Goal: Browse casually

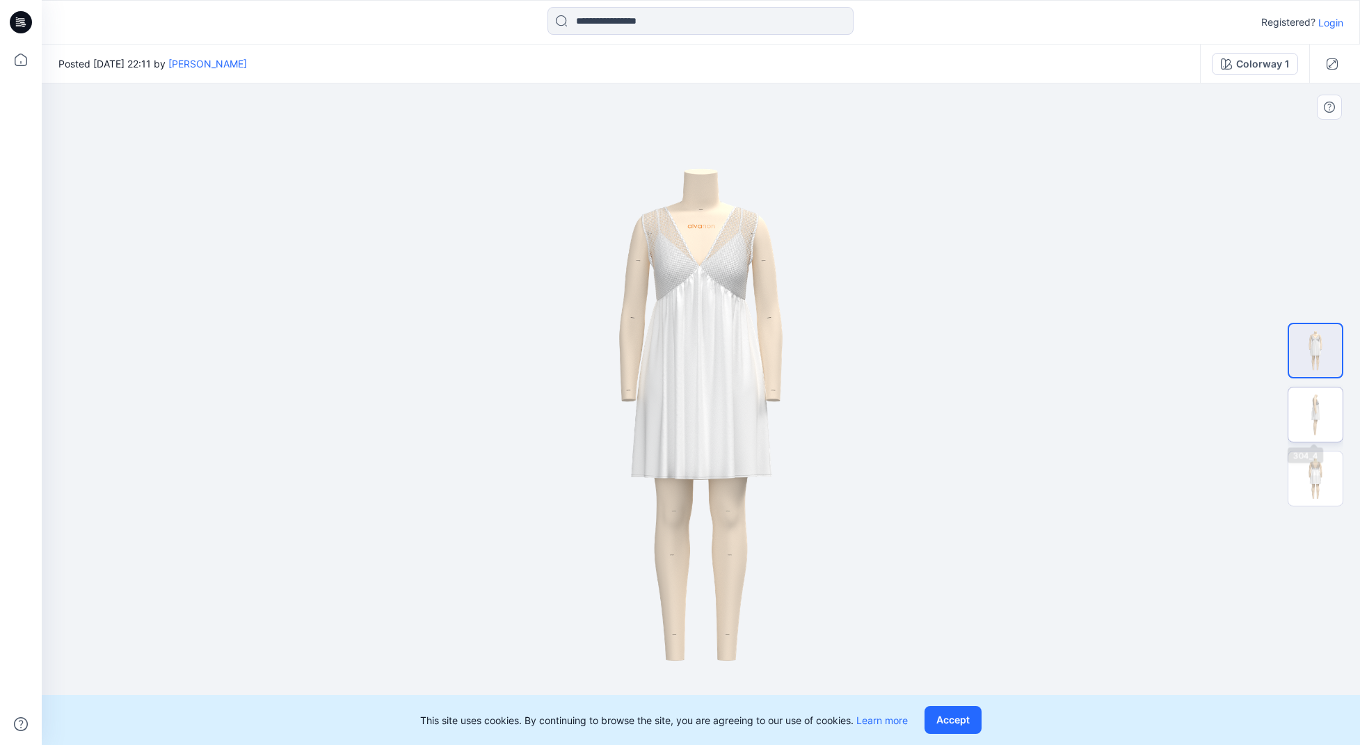
click at [1326, 412] on img at bounding box center [1315, 414] width 54 height 54
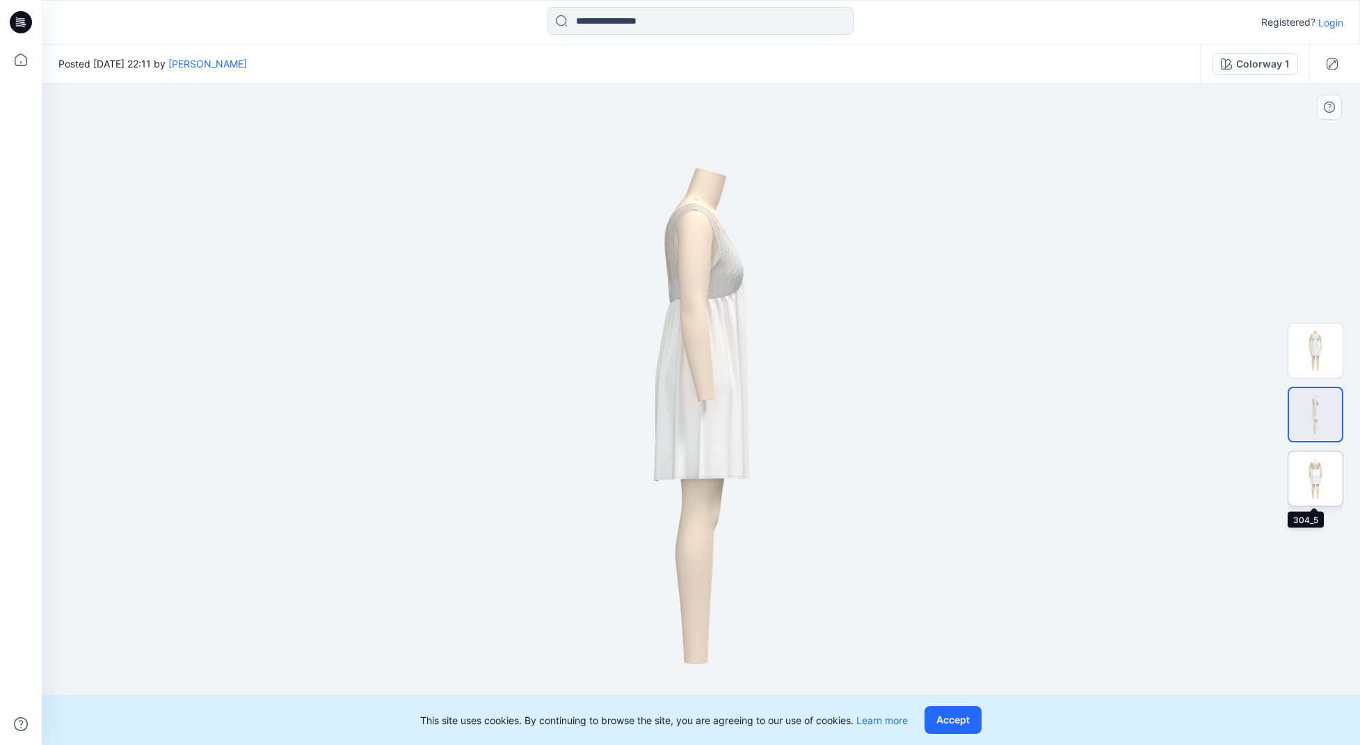
click at [1317, 465] on img at bounding box center [1315, 478] width 54 height 54
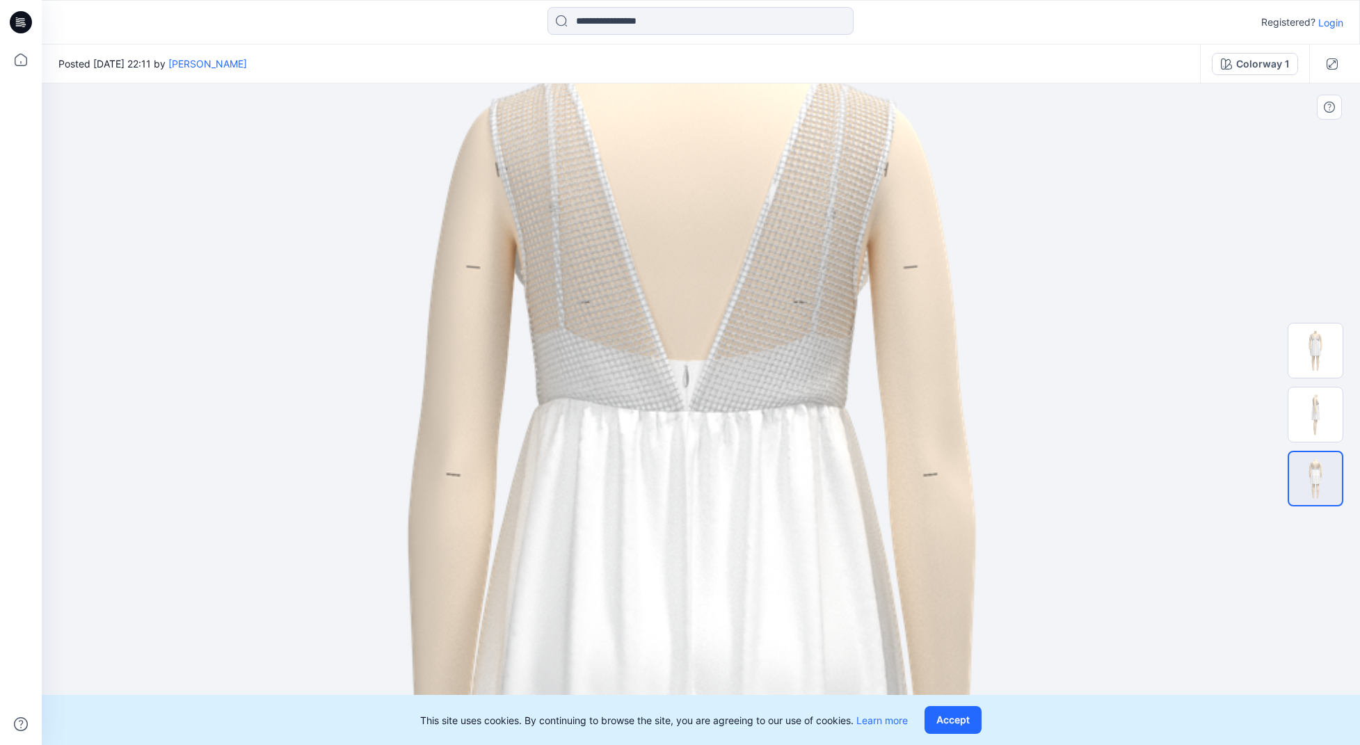
drag, startPoint x: 741, startPoint y: 241, endPoint x: 734, endPoint y: 602, distance: 361.0
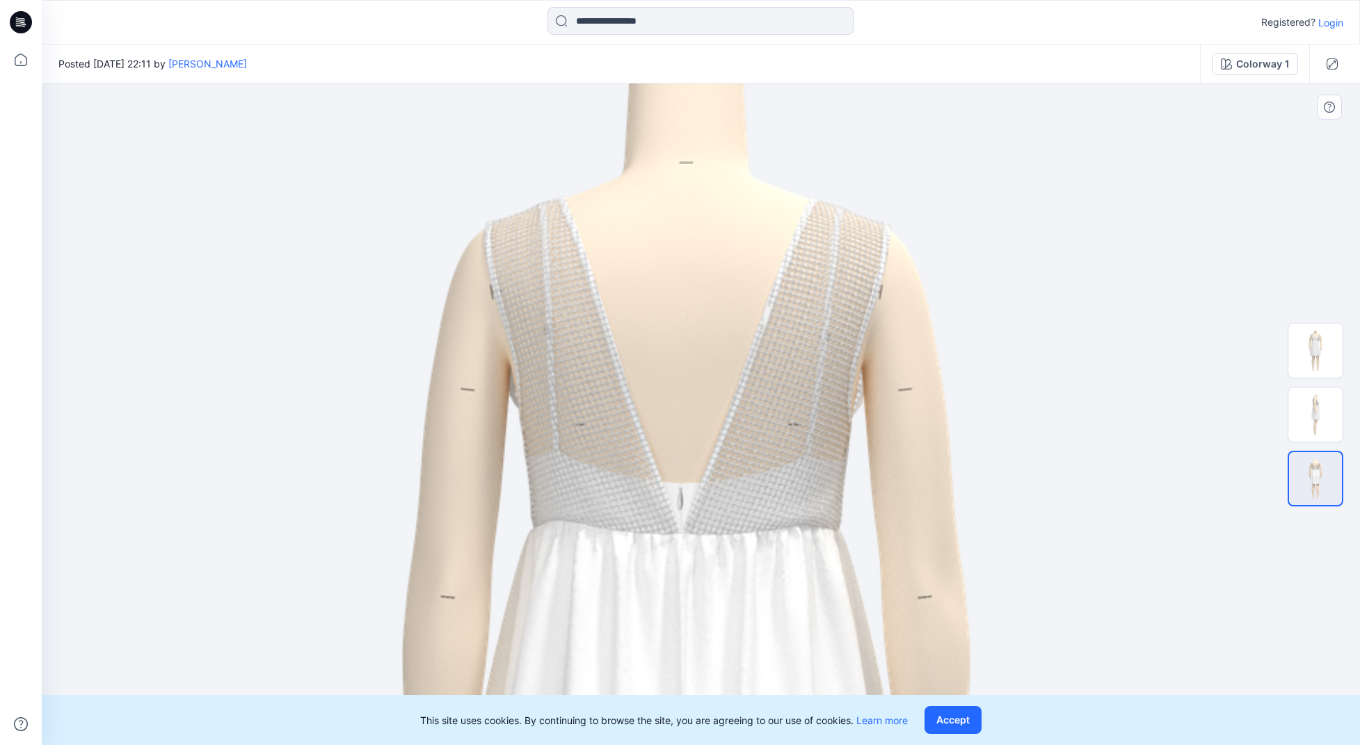
drag, startPoint x: 764, startPoint y: 415, endPoint x: 763, endPoint y: 449, distance: 34.1
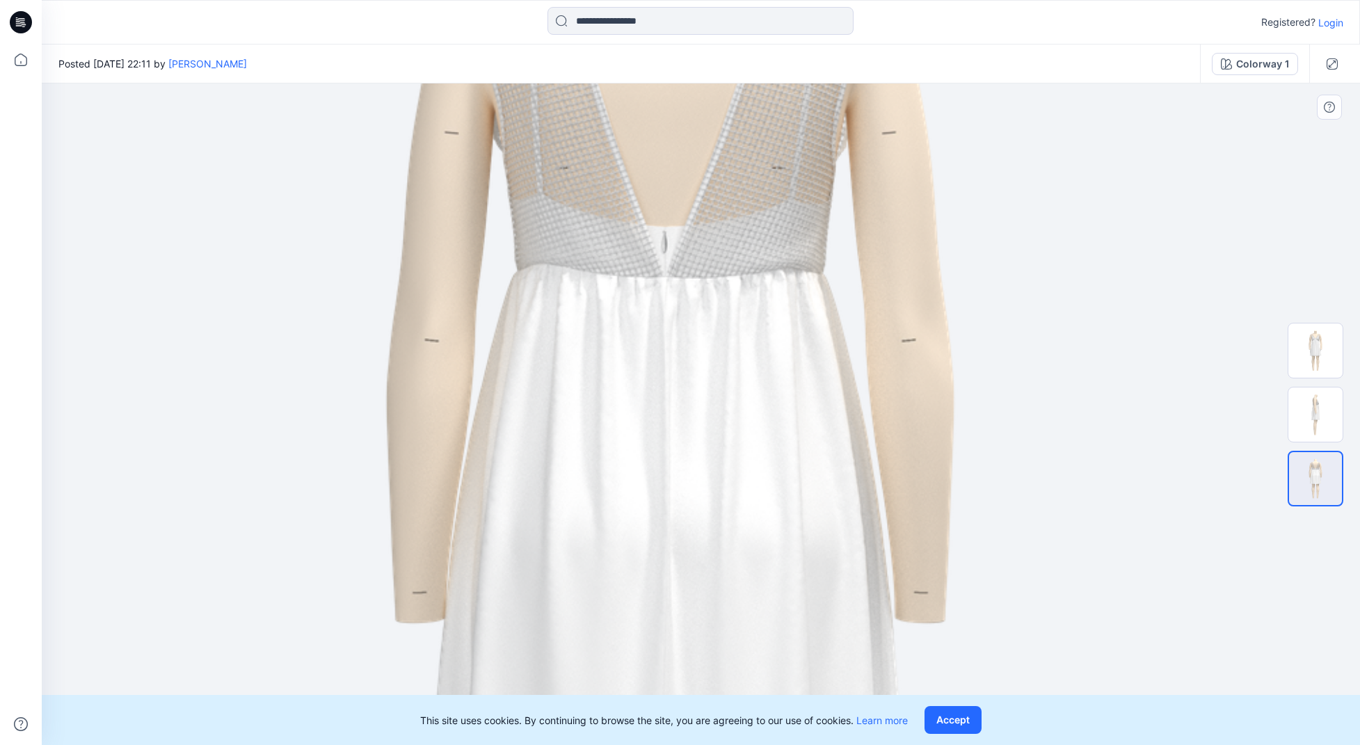
drag, startPoint x: 718, startPoint y: 530, endPoint x: 702, endPoint y: 284, distance: 246.0
click at [702, 284] on img at bounding box center [670, 667] width 1627 height 2301
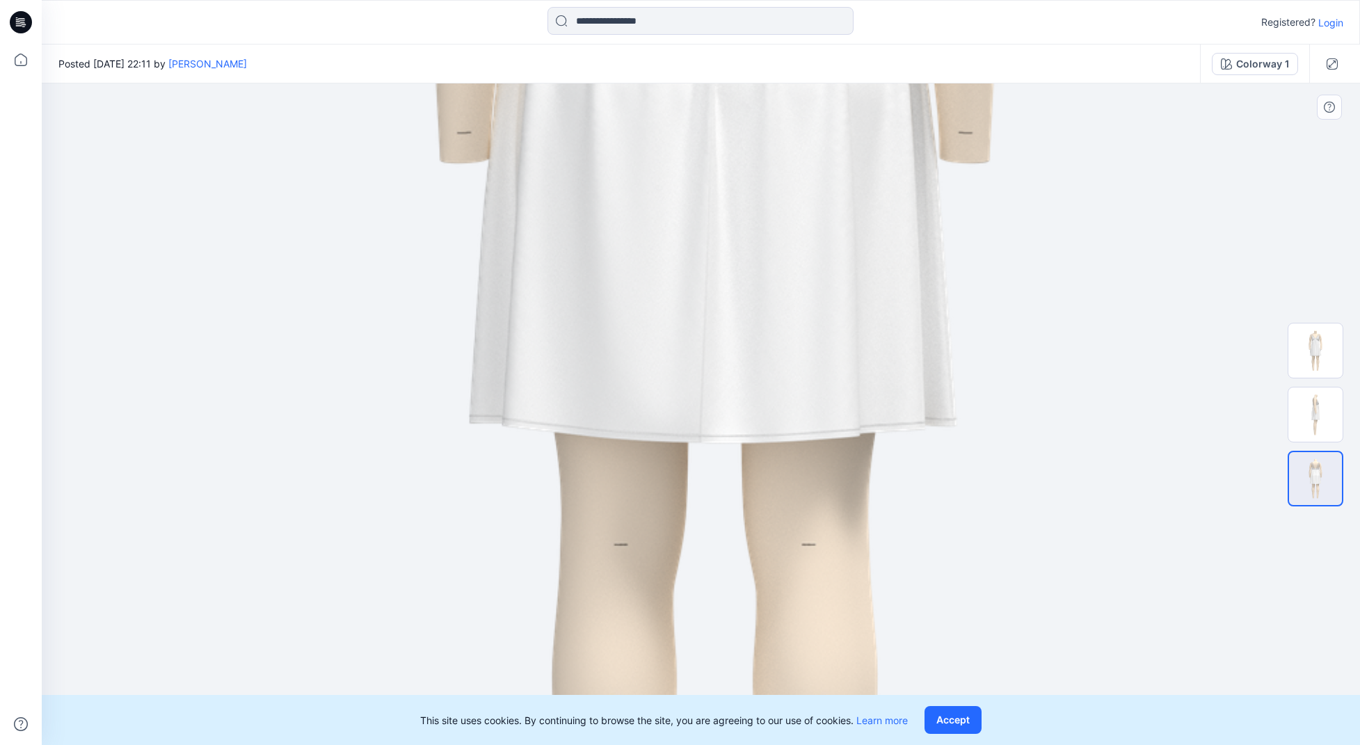
drag, startPoint x: 829, startPoint y: 460, endPoint x: 864, endPoint y: 150, distance: 311.5
click at [864, 150] on img at bounding box center [714, 207] width 1627 height 2301
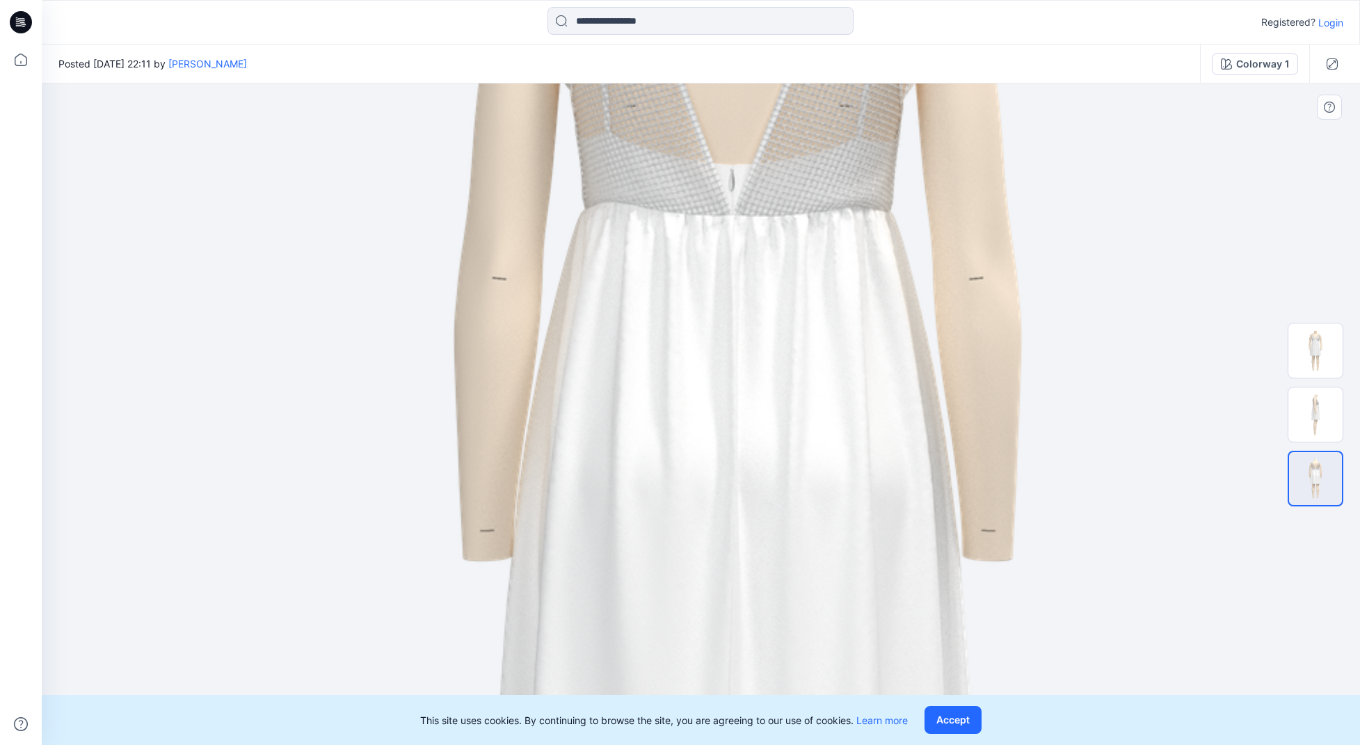
drag, startPoint x: 823, startPoint y: 176, endPoint x: 781, endPoint y: 355, distance: 183.5
click at [847, 542] on img at bounding box center [737, 605] width 1627 height 2301
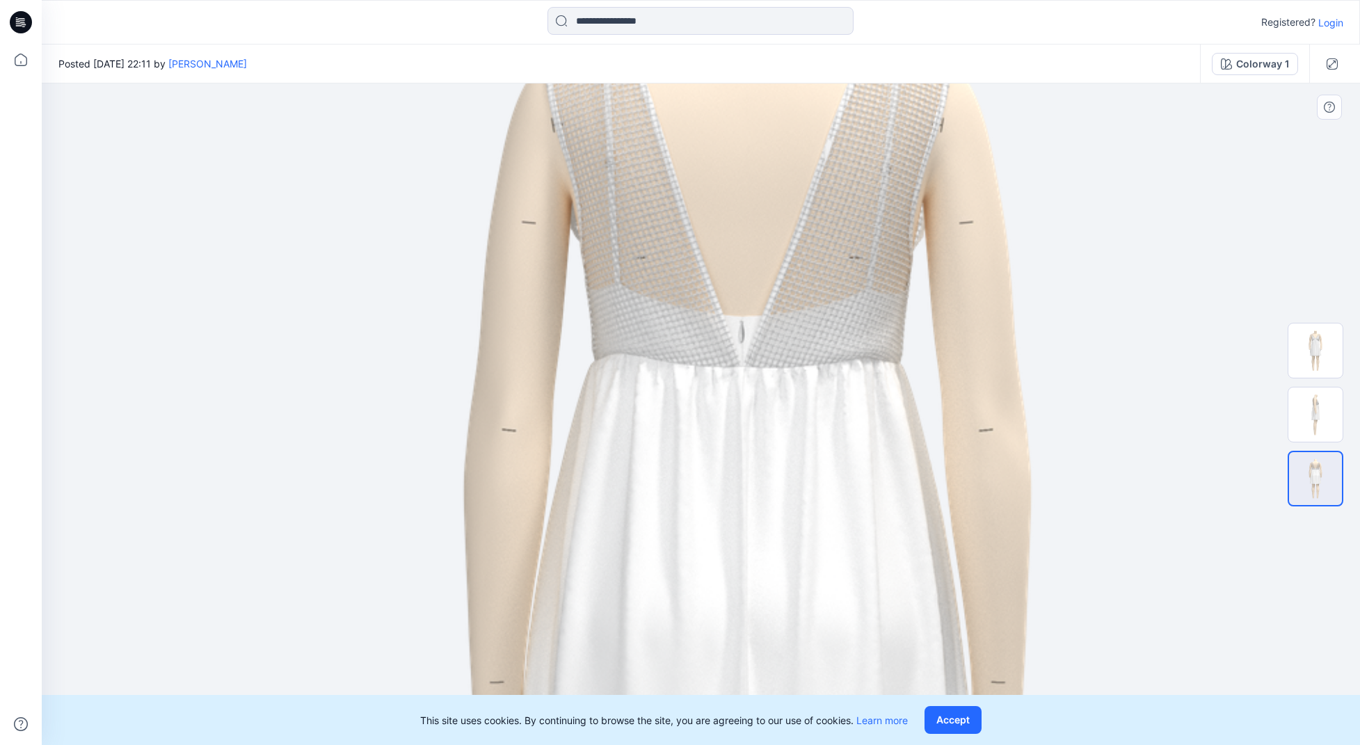
drag, startPoint x: 780, startPoint y: 291, endPoint x: 789, endPoint y: 437, distance: 145.6
click at [789, 437] on img at bounding box center [747, 756] width 1627 height 2301
click at [1337, 426] on img at bounding box center [1315, 414] width 54 height 54
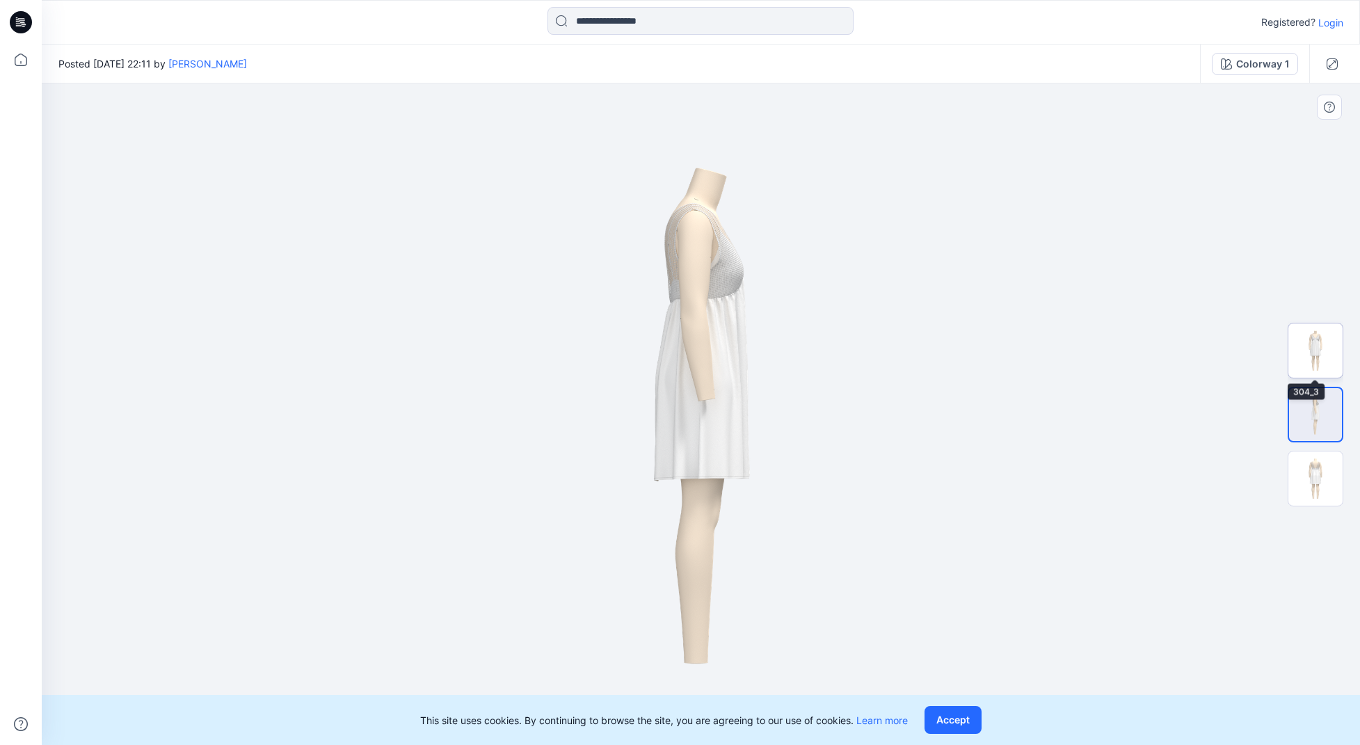
click at [1323, 352] on img at bounding box center [1315, 350] width 54 height 54
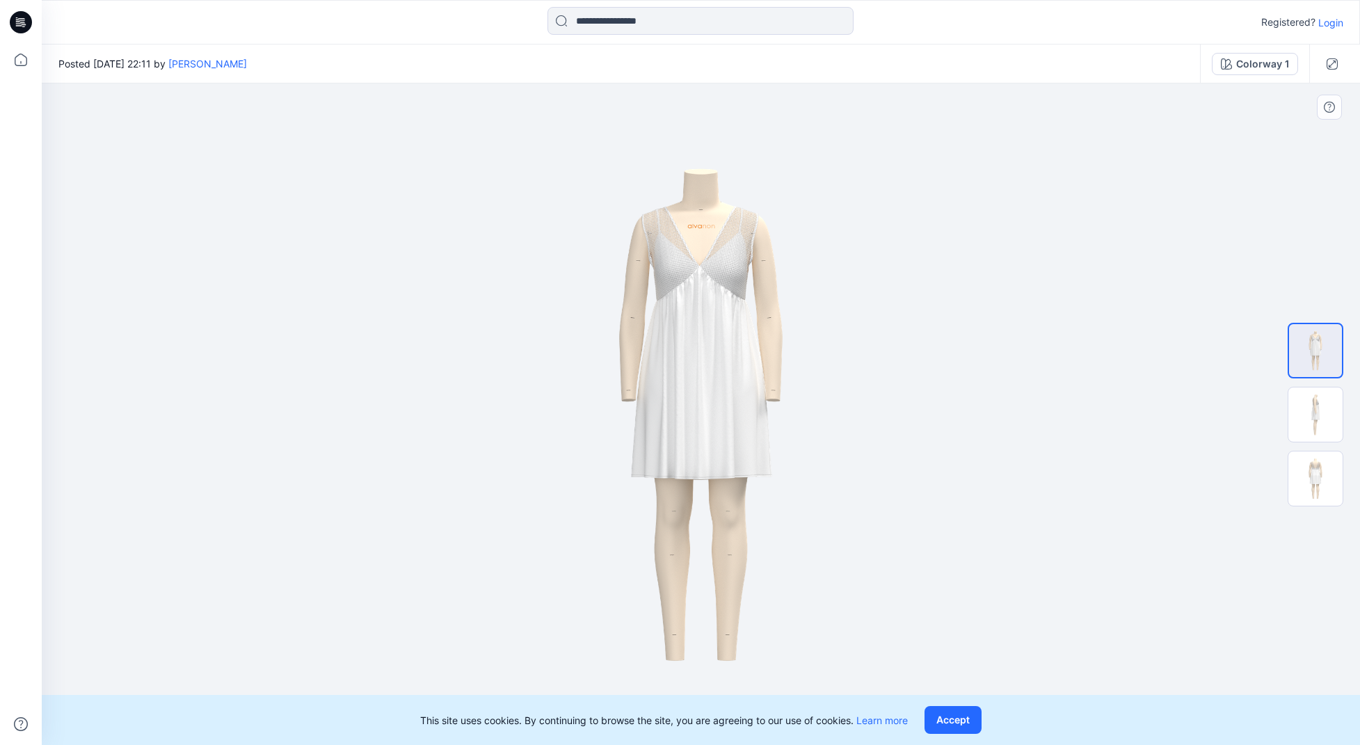
drag, startPoint x: 674, startPoint y: 223, endPoint x: 686, endPoint y: 265, distance: 44.0
click at [677, 268] on img at bounding box center [701, 413] width 468 height 661
click at [698, 262] on img at bounding box center [701, 413] width 468 height 661
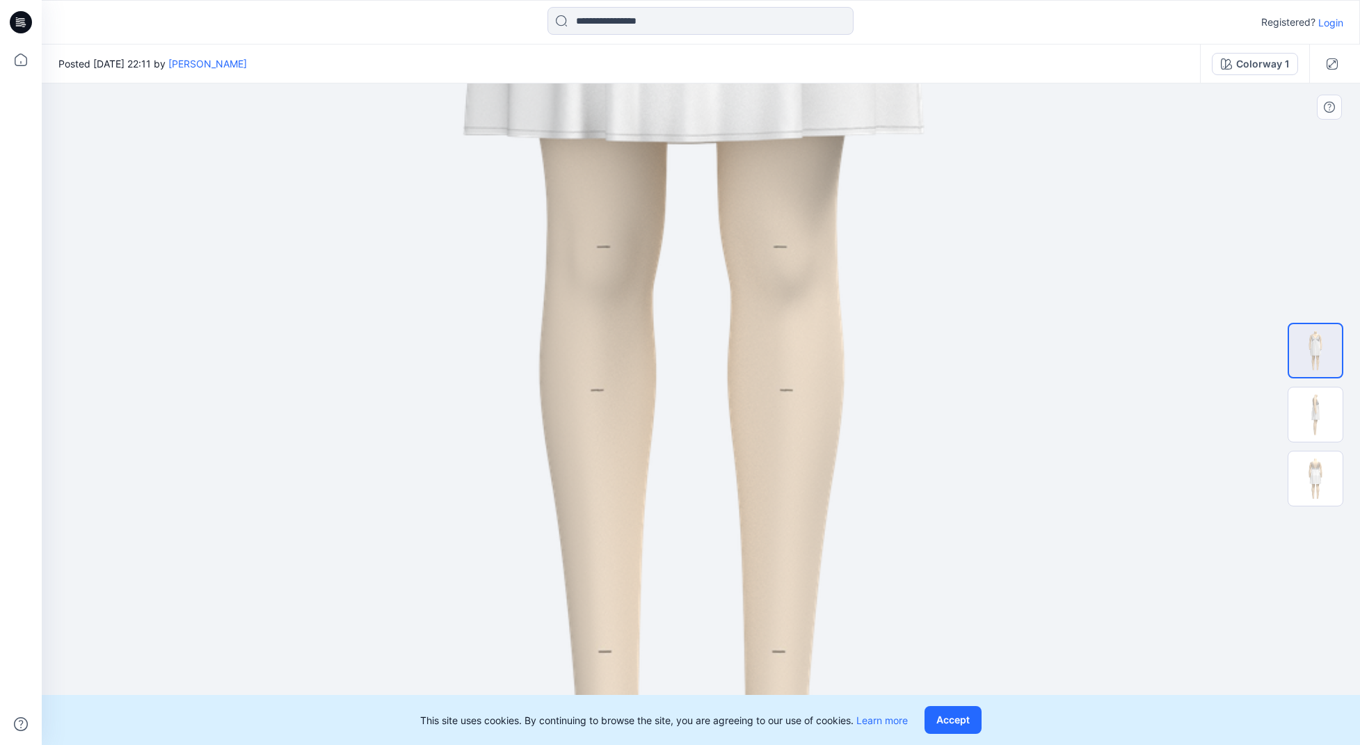
drag, startPoint x: 738, startPoint y: 194, endPoint x: 740, endPoint y: 536, distance: 341.5
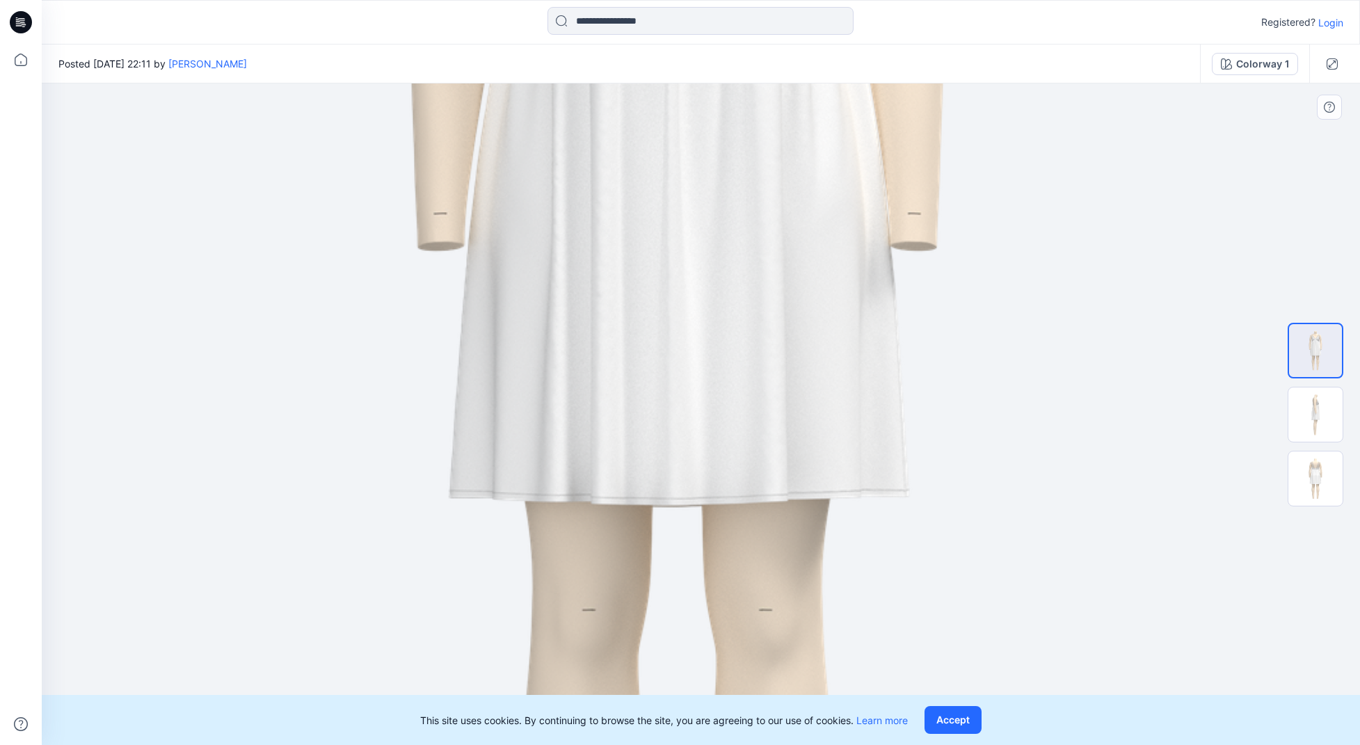
drag, startPoint x: 772, startPoint y: 236, endPoint x: 757, endPoint y: 372, distance: 136.4
click at [741, 744] on html "Registered? Login Posted [DATE] 22:11 by [PERSON_NAME] Colorway 1 Colorway 1 Lo…" at bounding box center [680, 372] width 1360 height 745
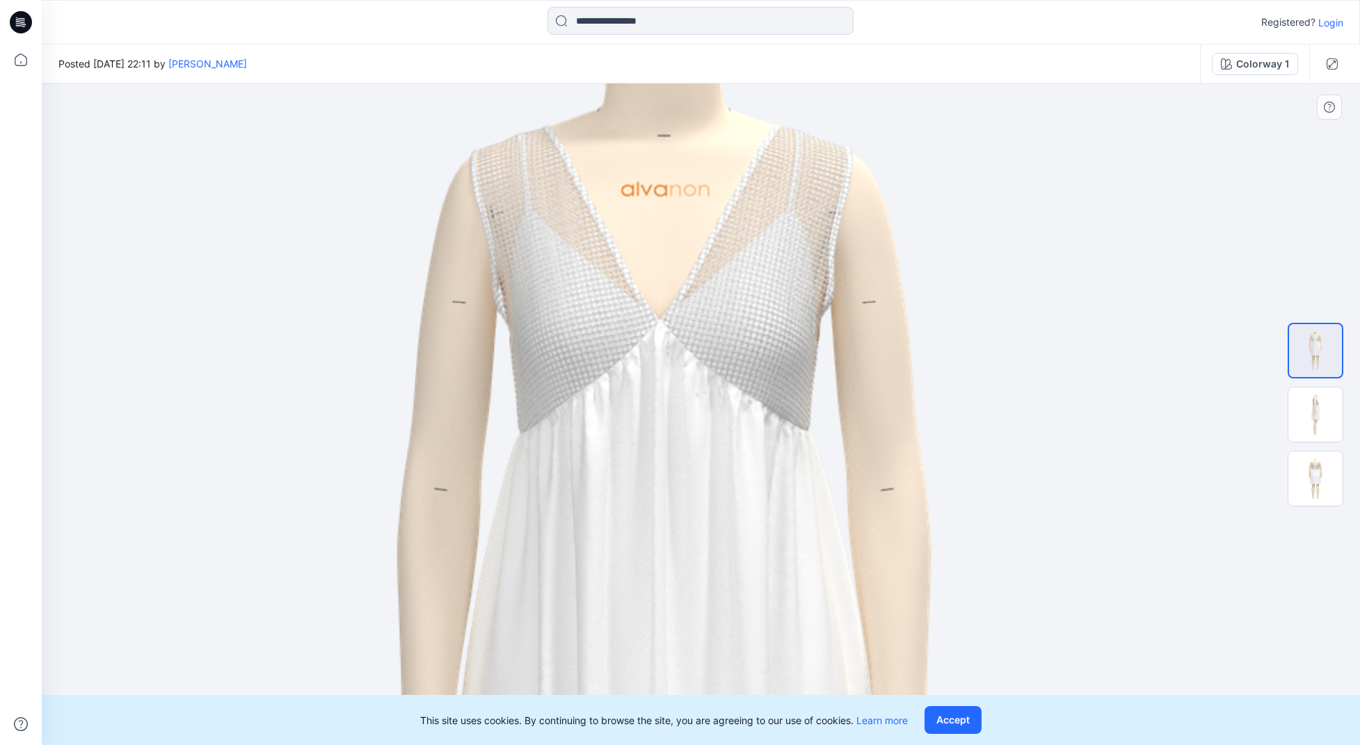
drag, startPoint x: 732, startPoint y: 159, endPoint x: 732, endPoint y: 578, distance: 418.7
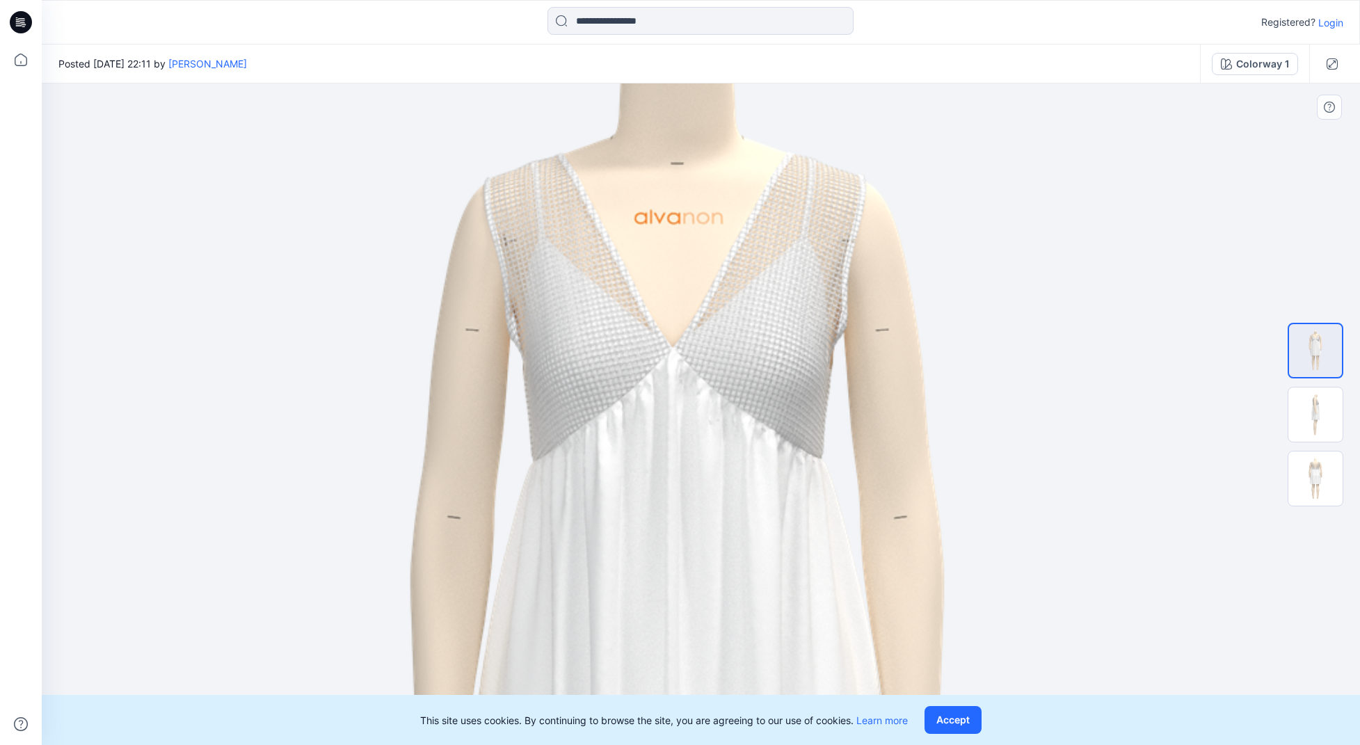
drag, startPoint x: 759, startPoint y: 398, endPoint x: 778, endPoint y: 158, distance: 240.6
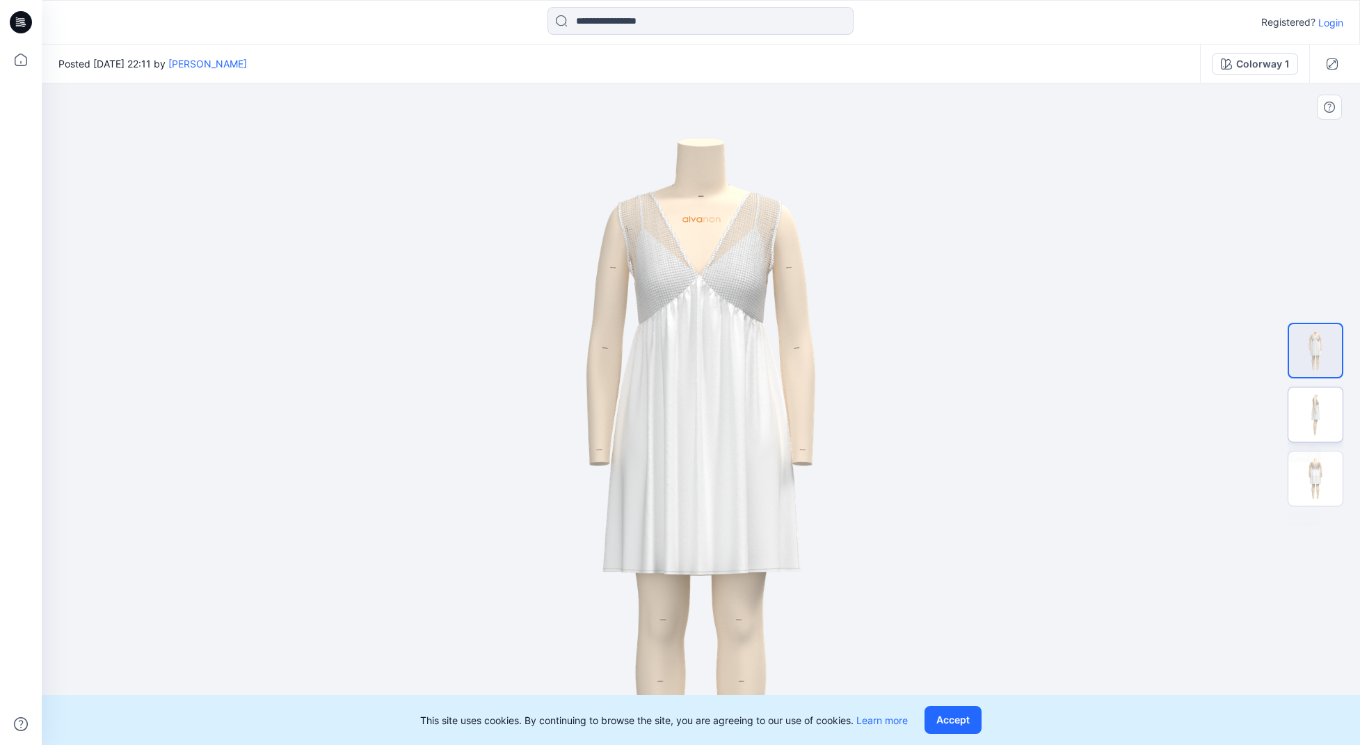
click at [1323, 419] on img at bounding box center [1315, 414] width 54 height 54
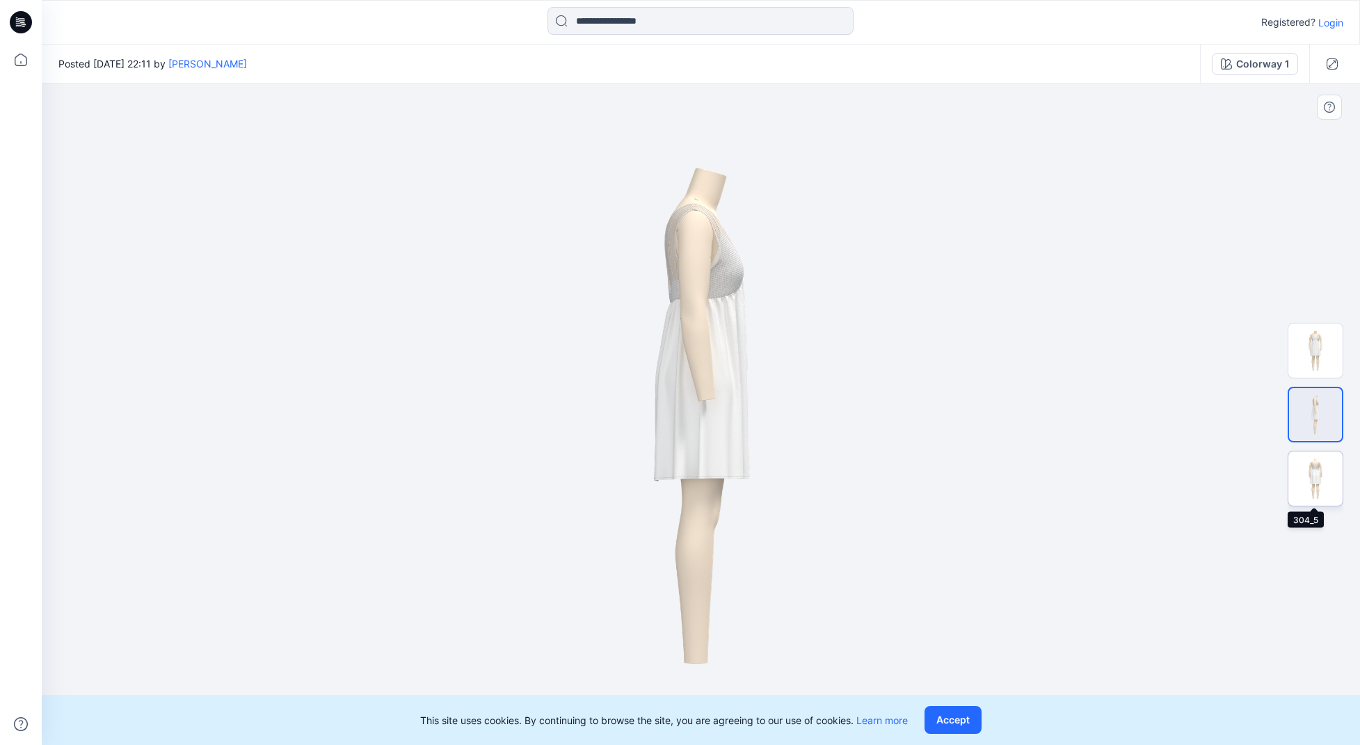
click at [1312, 486] on img at bounding box center [1315, 478] width 54 height 54
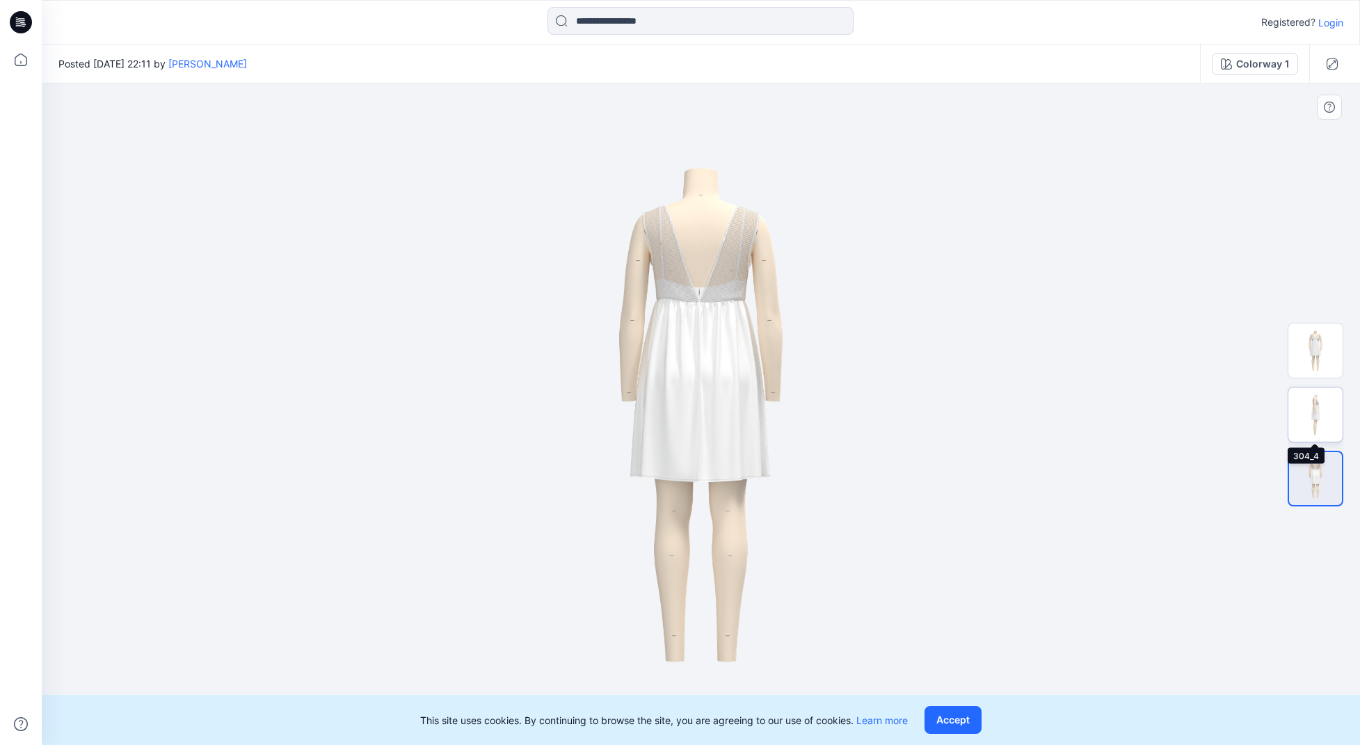
click at [1309, 431] on img at bounding box center [1315, 414] width 54 height 54
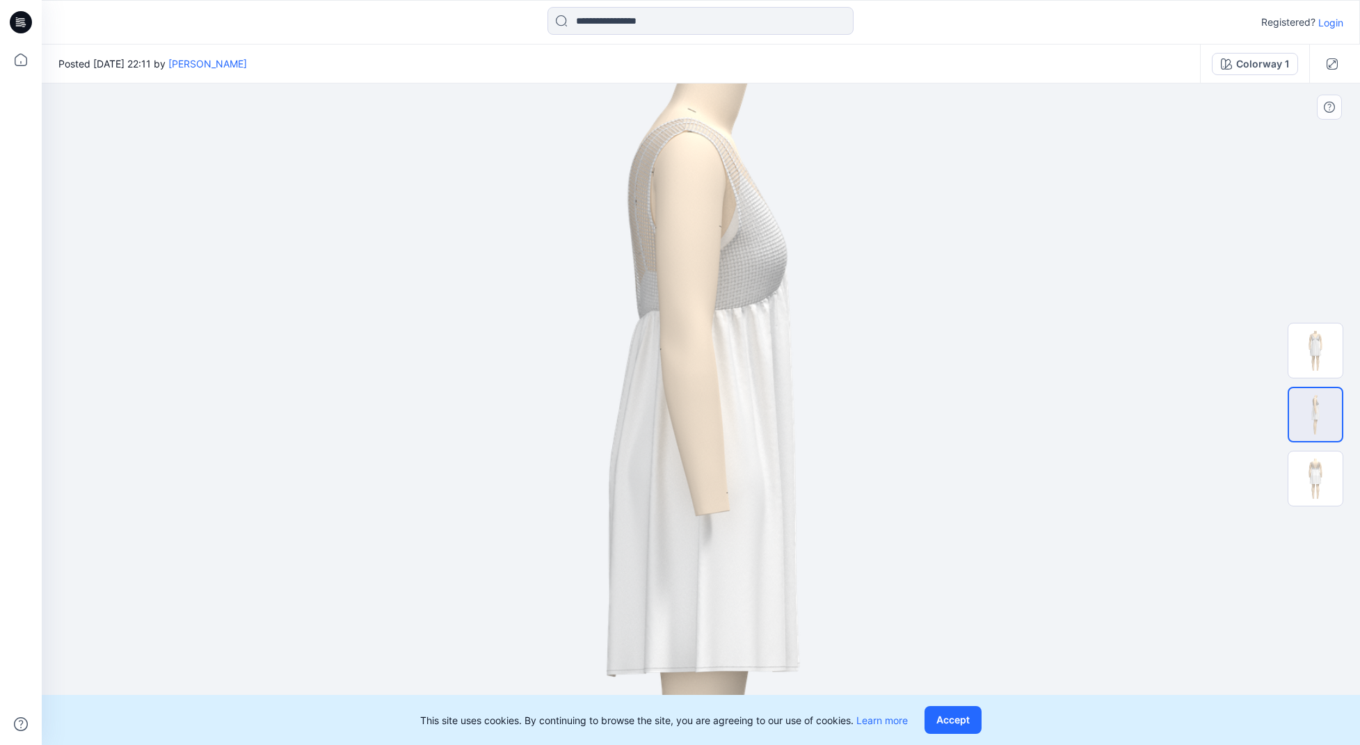
drag, startPoint x: 771, startPoint y: 332, endPoint x: 763, endPoint y: 437, distance: 105.3
click at [763, 437] on img at bounding box center [700, 542] width 941 height 1330
click at [1301, 469] on img at bounding box center [1315, 478] width 54 height 54
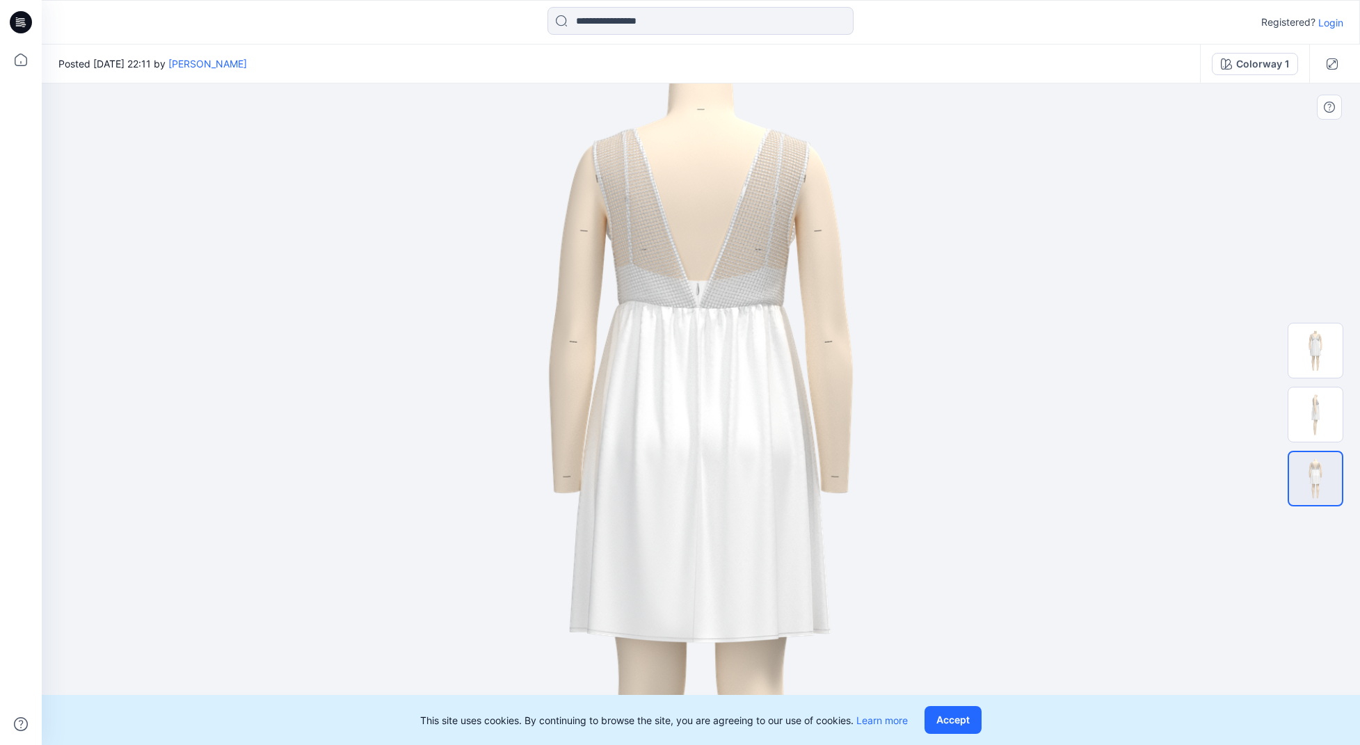
drag, startPoint x: 746, startPoint y: 229, endPoint x: 747, endPoint y: 331, distance: 102.2
click at [747, 331] on img at bounding box center [701, 516] width 870 height 1230
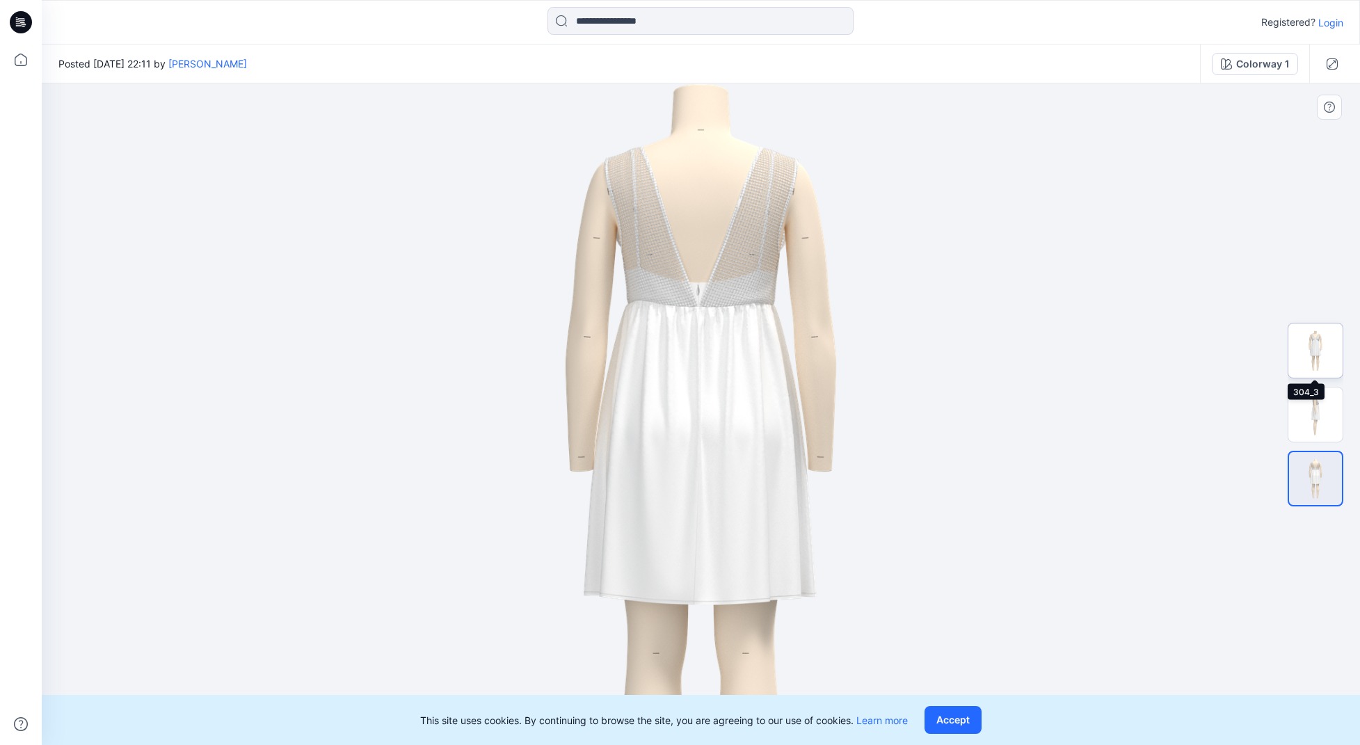
click at [1305, 349] on img at bounding box center [1315, 350] width 54 height 54
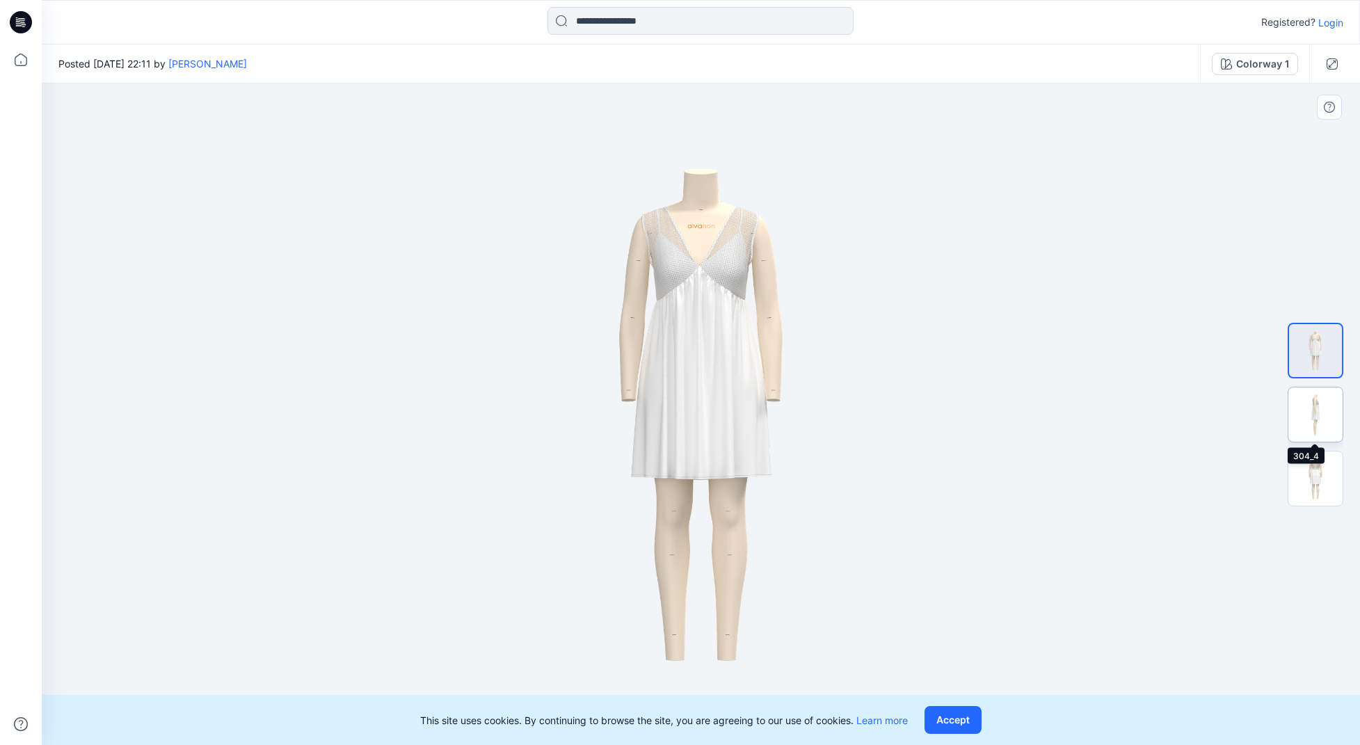
click at [1314, 405] on img at bounding box center [1315, 414] width 54 height 54
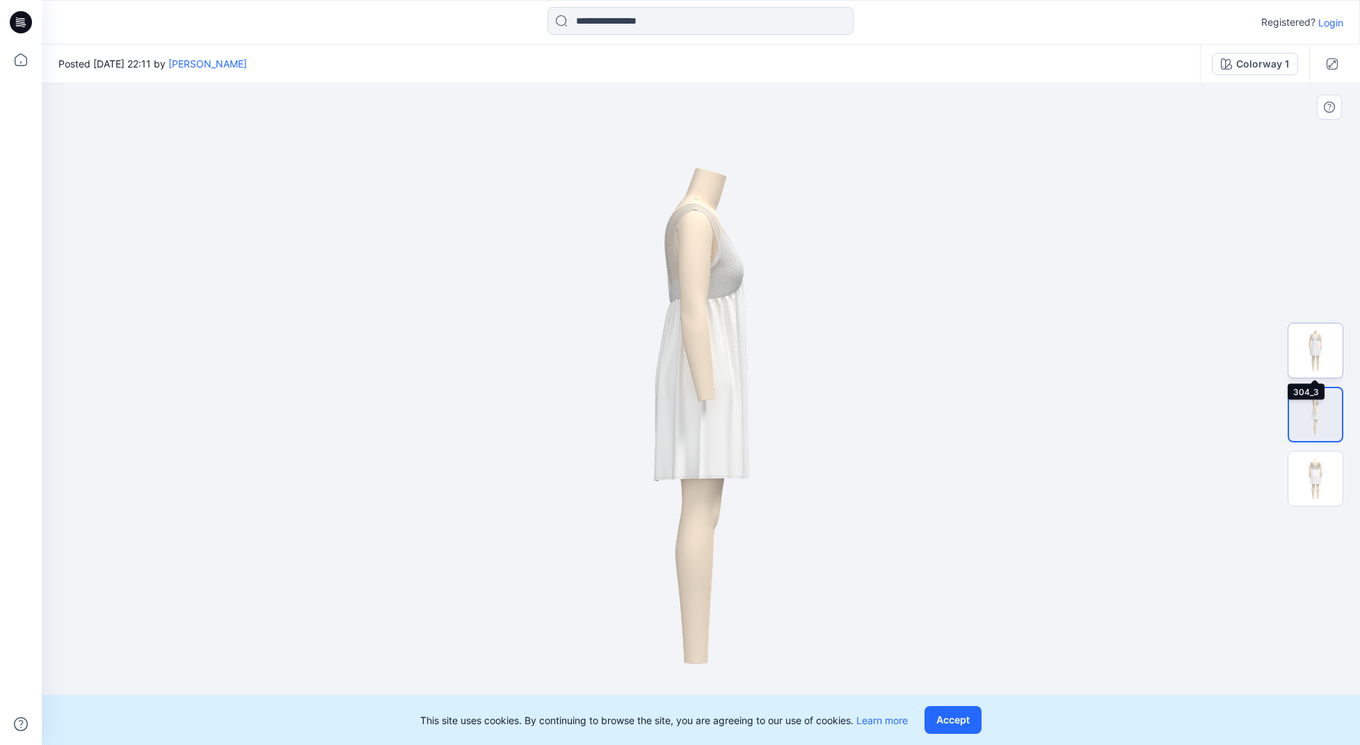
click at [1321, 323] on img at bounding box center [1315, 350] width 54 height 54
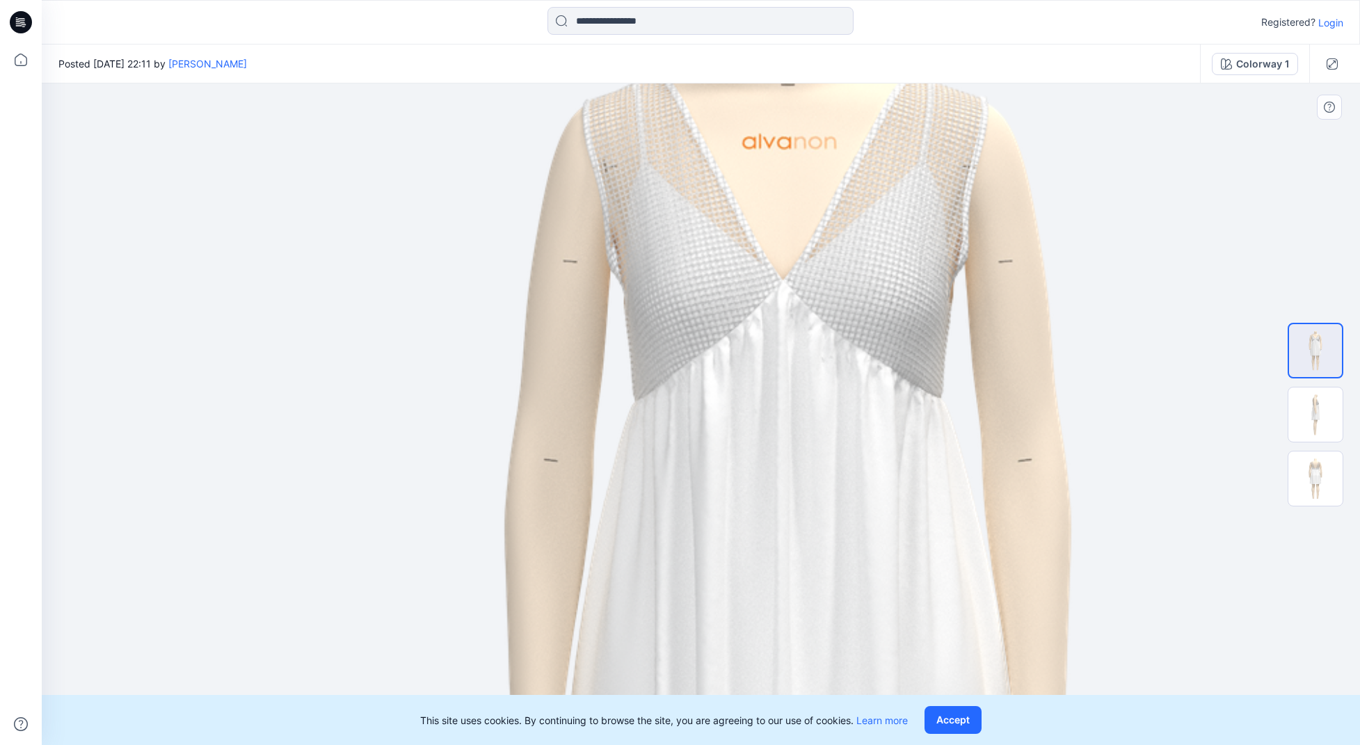
drag, startPoint x: 775, startPoint y: 191, endPoint x: 876, endPoint y: 349, distance: 187.9
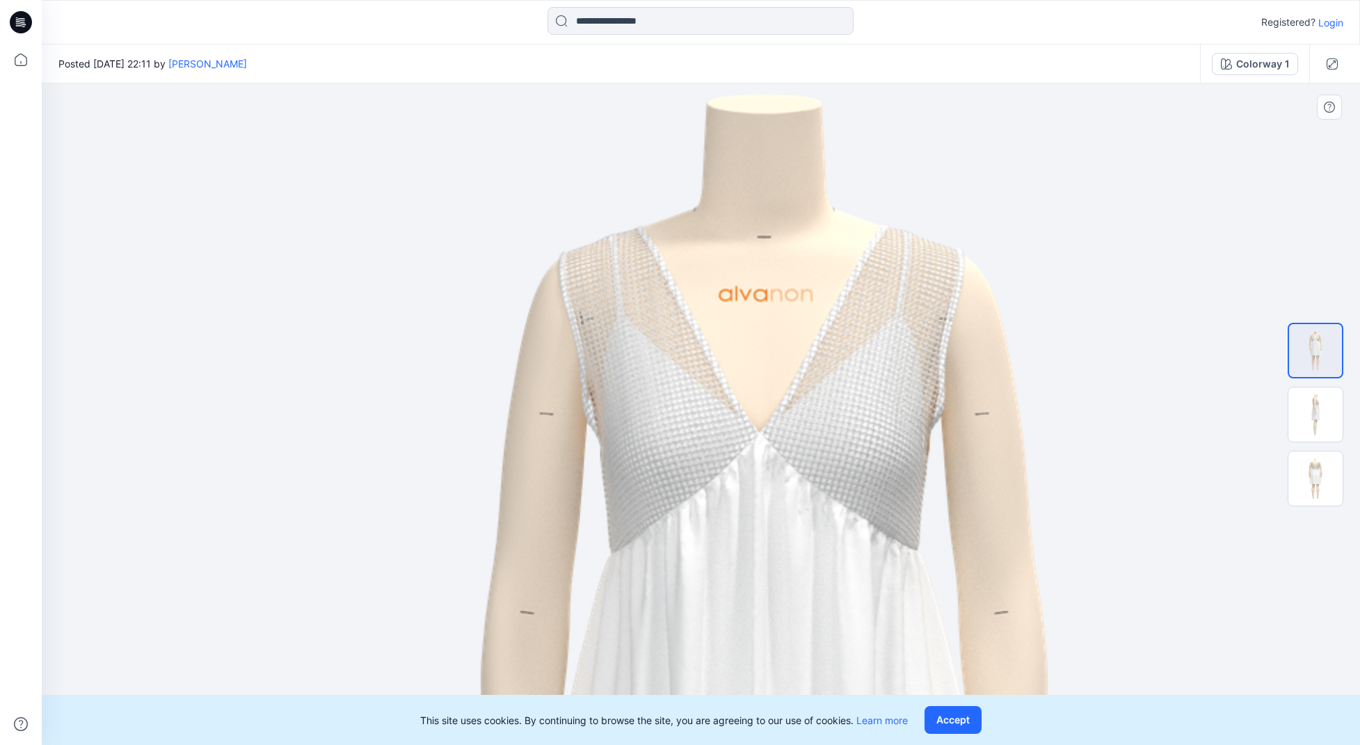
drag, startPoint x: 876, startPoint y: 347, endPoint x: 1042, endPoint y: 575, distance: 282.3
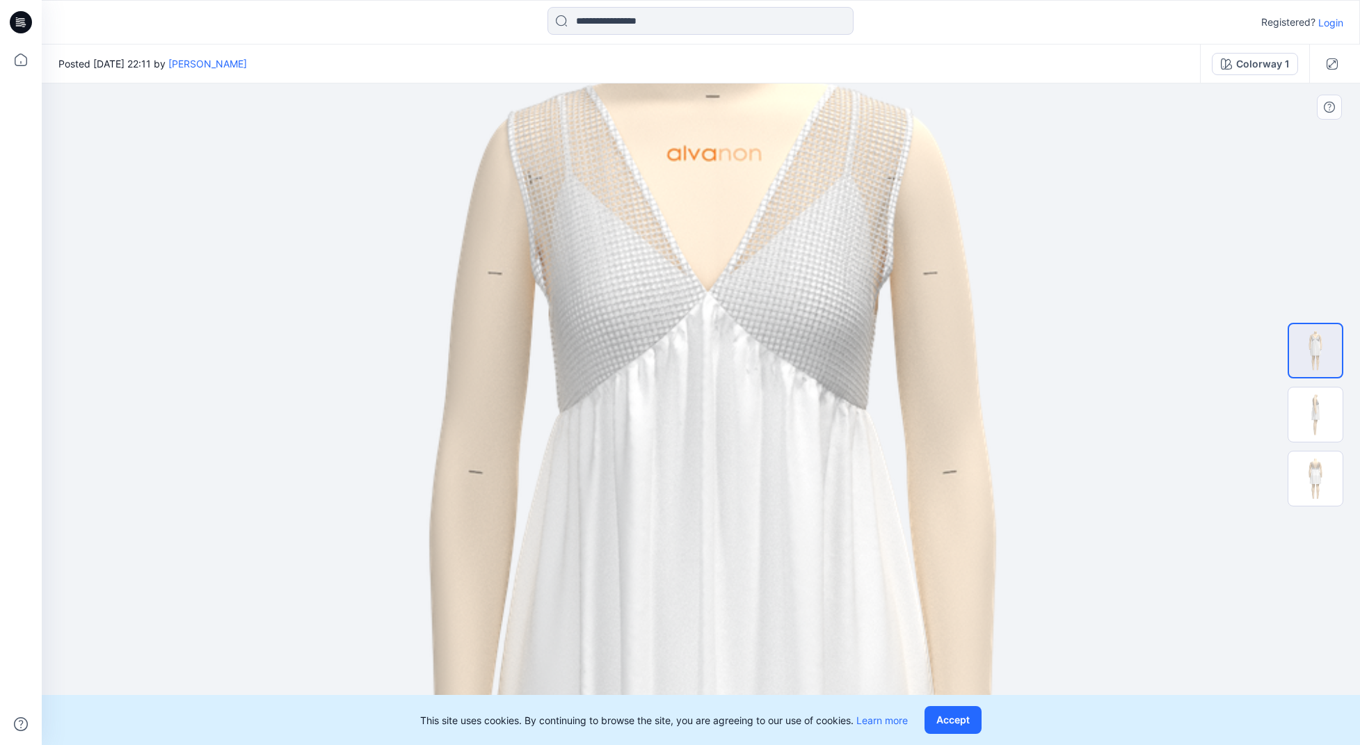
drag, startPoint x: 995, startPoint y: 606, endPoint x: 944, endPoint y: 464, distance: 150.7
drag, startPoint x: 1314, startPoint y: 421, endPoint x: 1324, endPoint y: 449, distance: 29.5
click at [1314, 421] on img at bounding box center [1315, 414] width 54 height 54
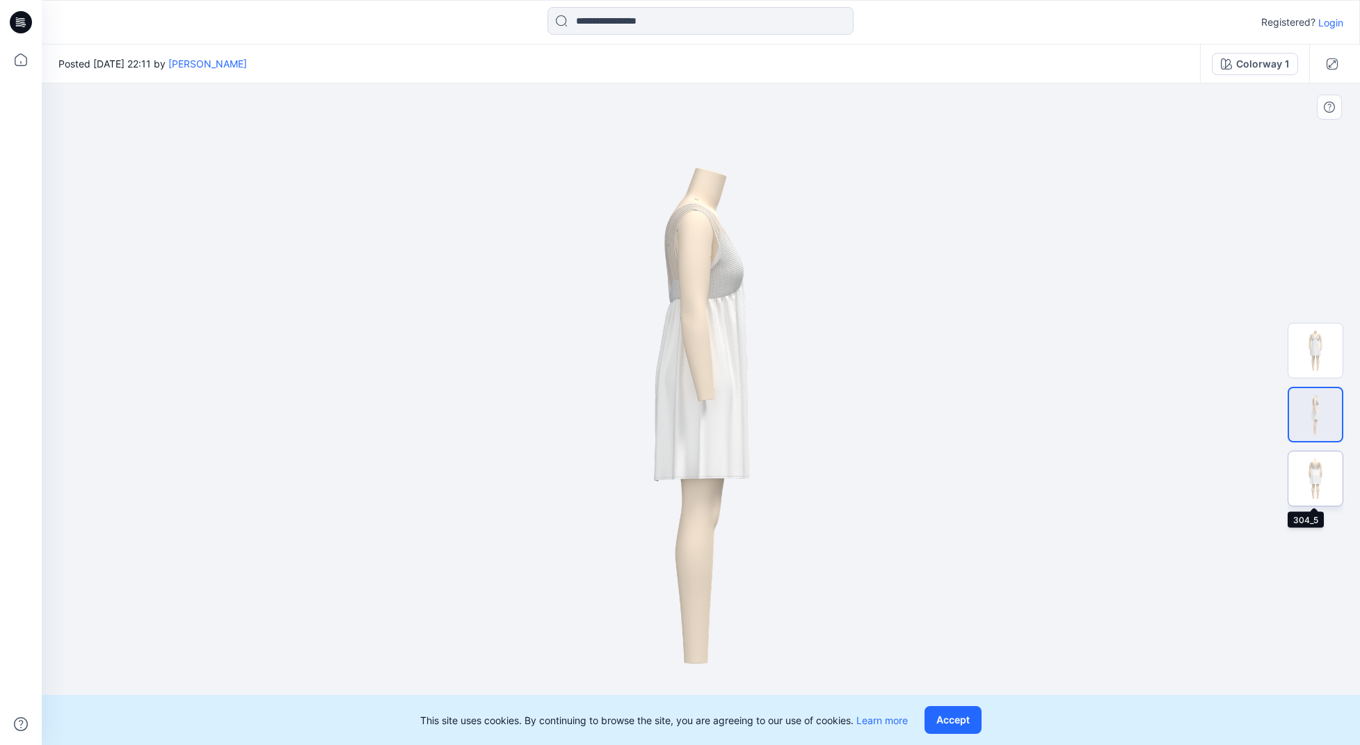
click at [1321, 471] on img at bounding box center [1315, 478] width 54 height 54
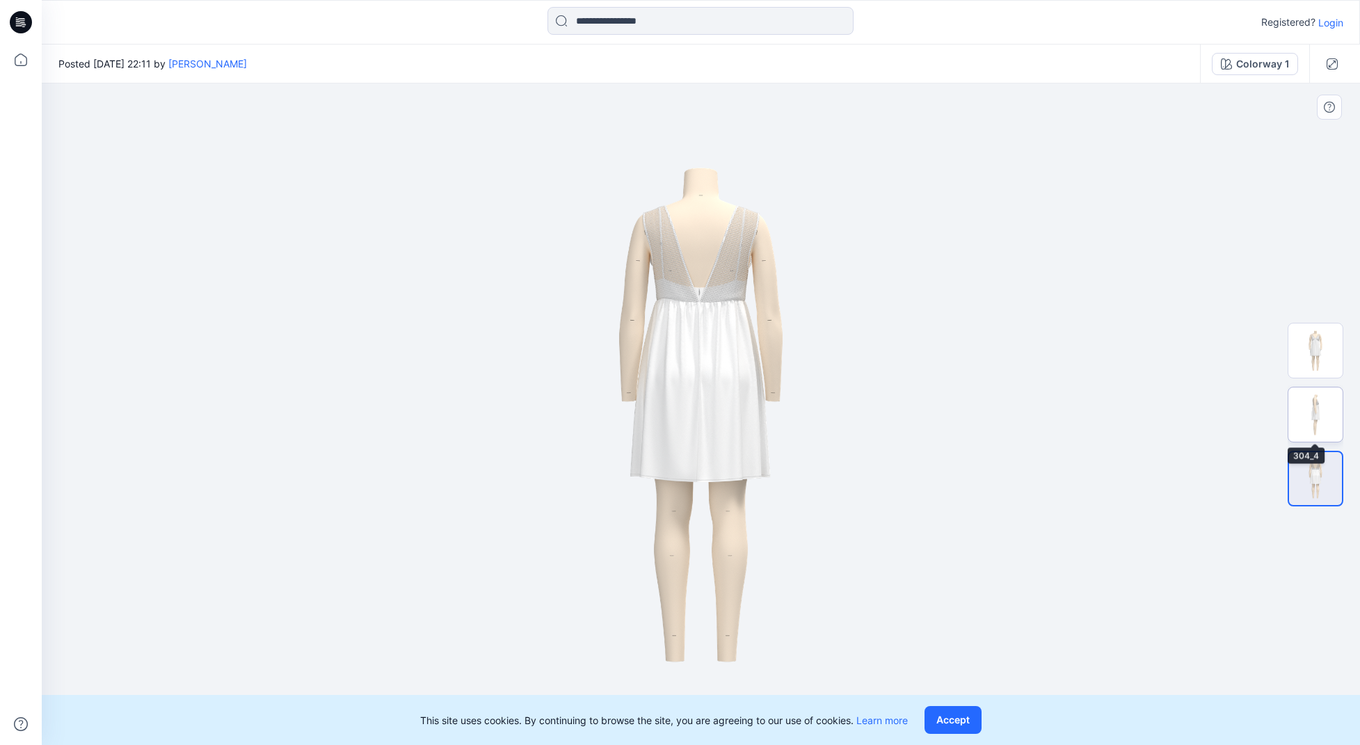
click at [1321, 405] on img at bounding box center [1315, 414] width 54 height 54
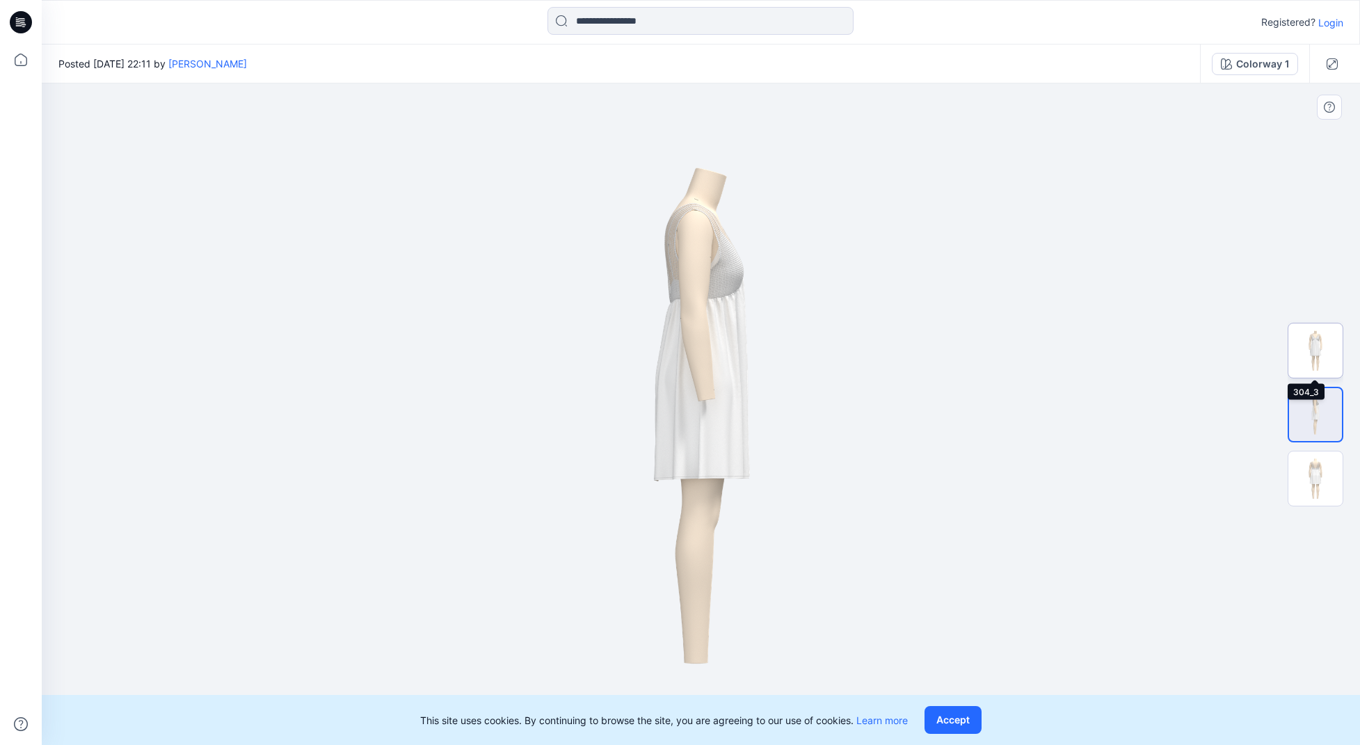
click at [1319, 347] on img at bounding box center [1315, 350] width 54 height 54
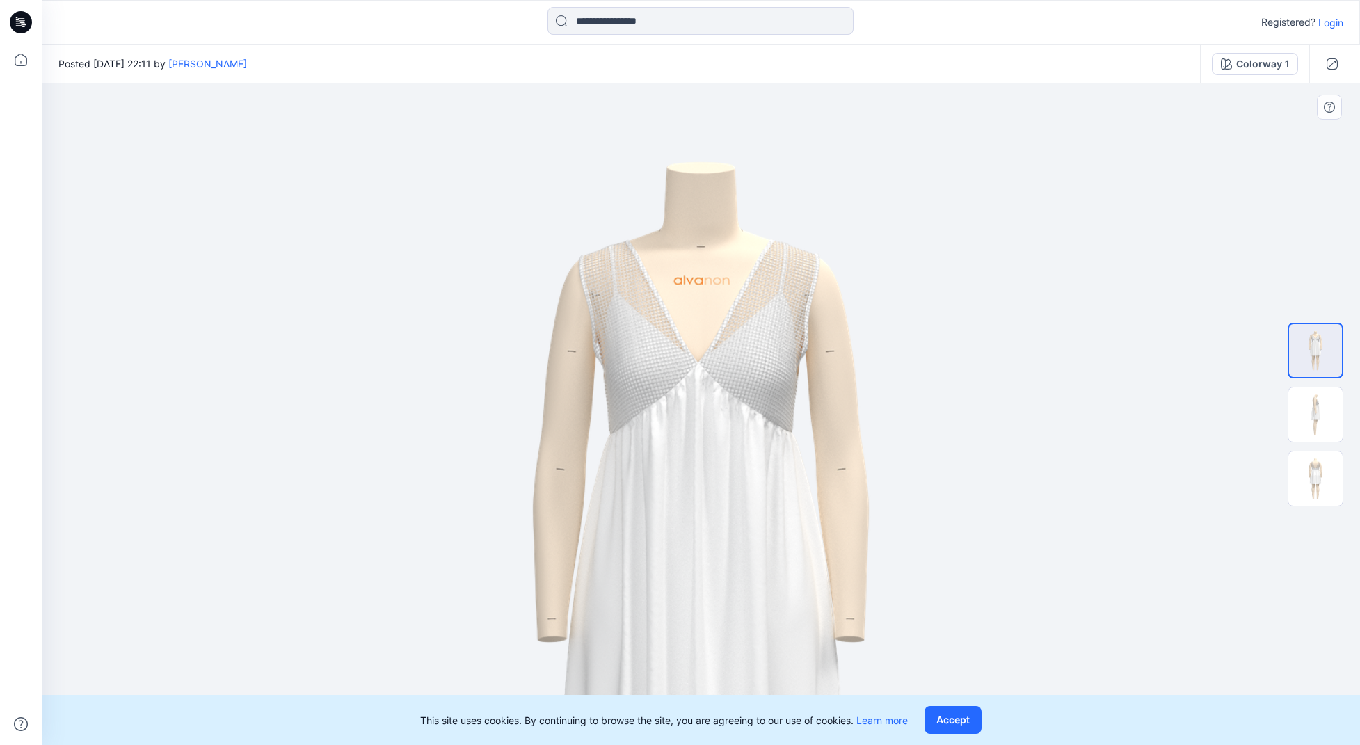
drag, startPoint x: 717, startPoint y: 200, endPoint x: 725, endPoint y: 453, distance: 254.0
click at [725, 453] on img at bounding box center [700, 668] width 965 height 1364
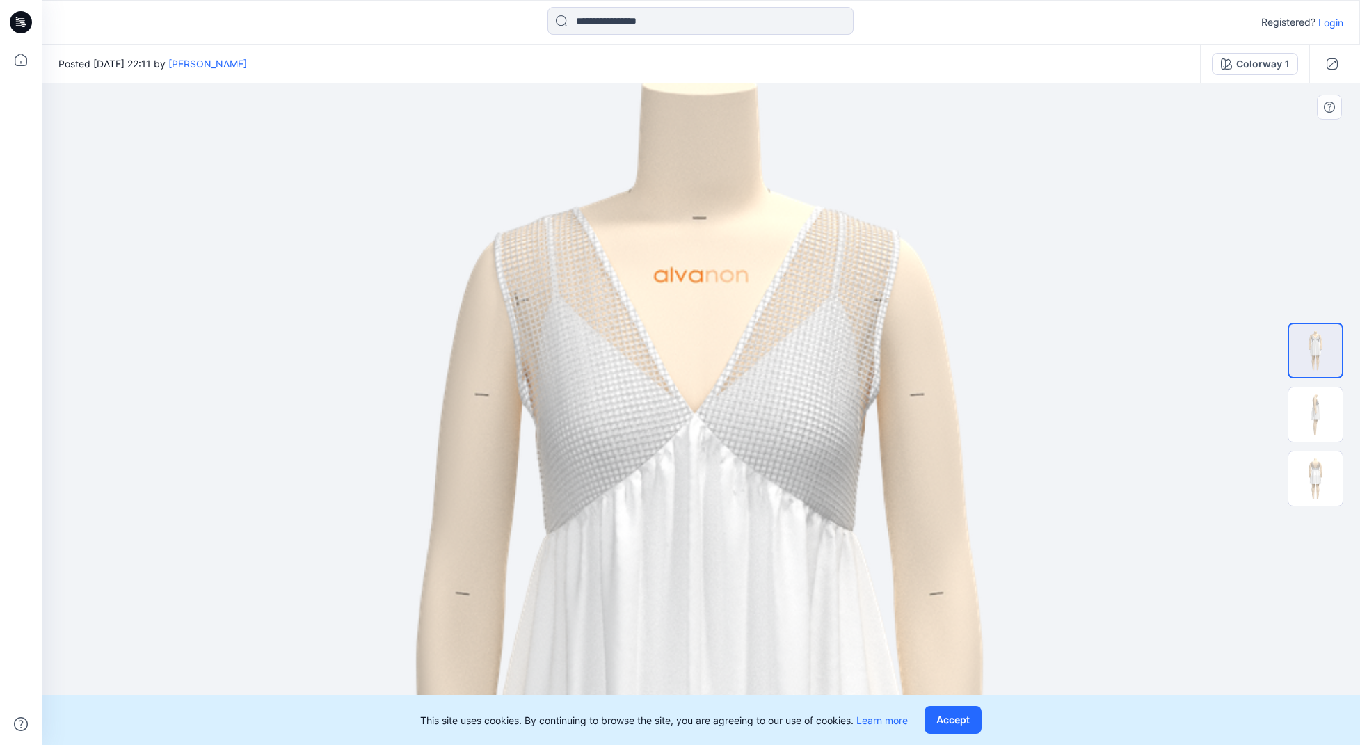
drag, startPoint x: 991, startPoint y: 435, endPoint x: 990, endPoint y: 357, distance: 77.9
